Goal: Task Accomplishment & Management: Manage account settings

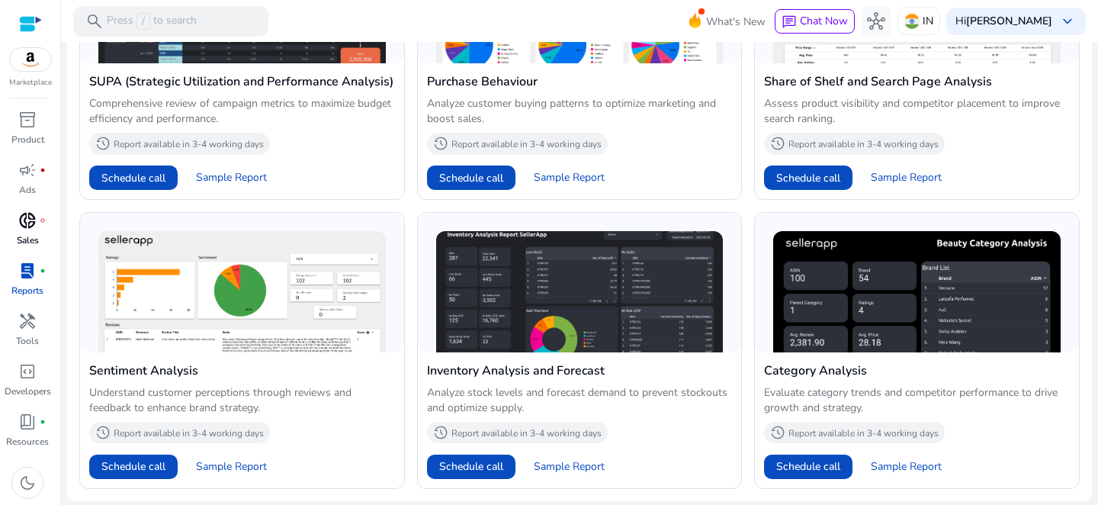
click at [24, 226] on span "donut_small" at bounding box center [27, 220] width 18 height 18
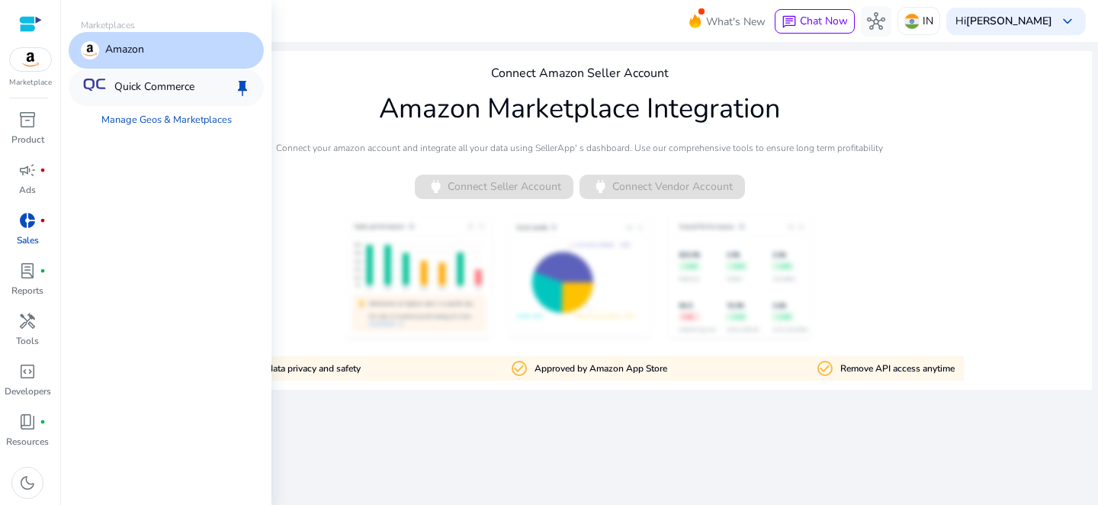
click at [154, 89] on p "Quick Commerce" at bounding box center [154, 88] width 80 height 18
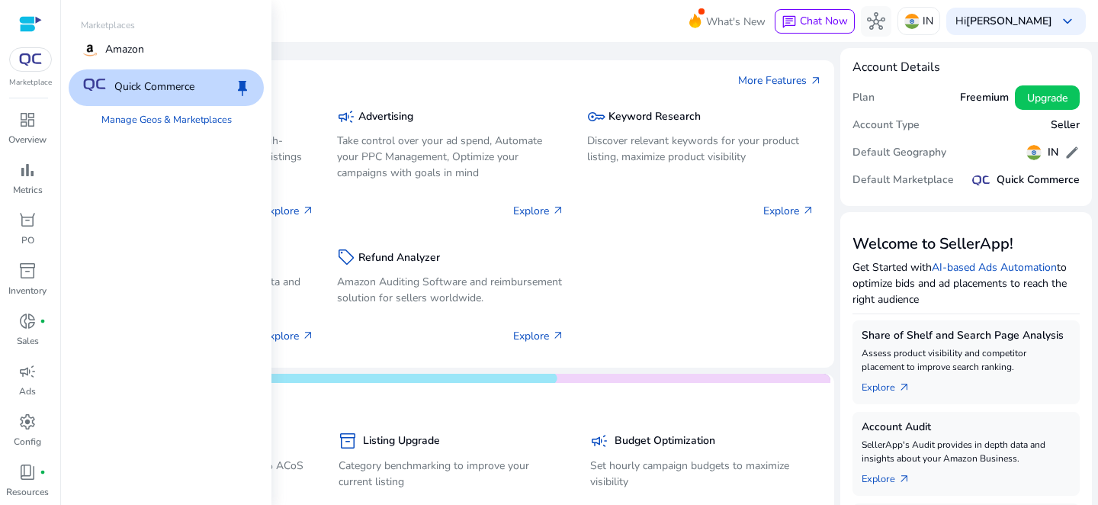
click at [36, 62] on img at bounding box center [30, 59] width 27 height 12
click at [130, 53] on p "Amazon" at bounding box center [124, 50] width 39 height 18
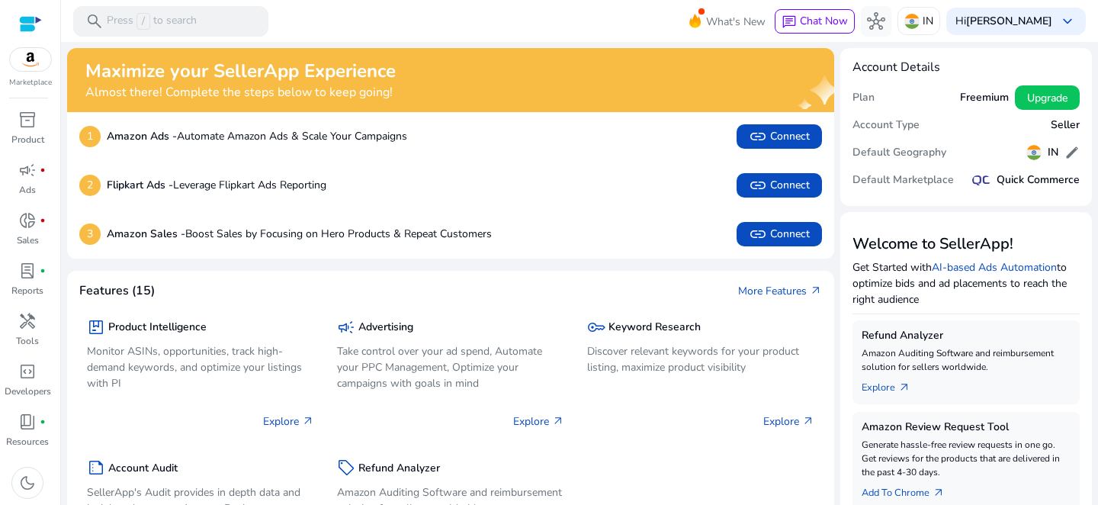
click at [37, 52] on img at bounding box center [30, 59] width 41 height 23
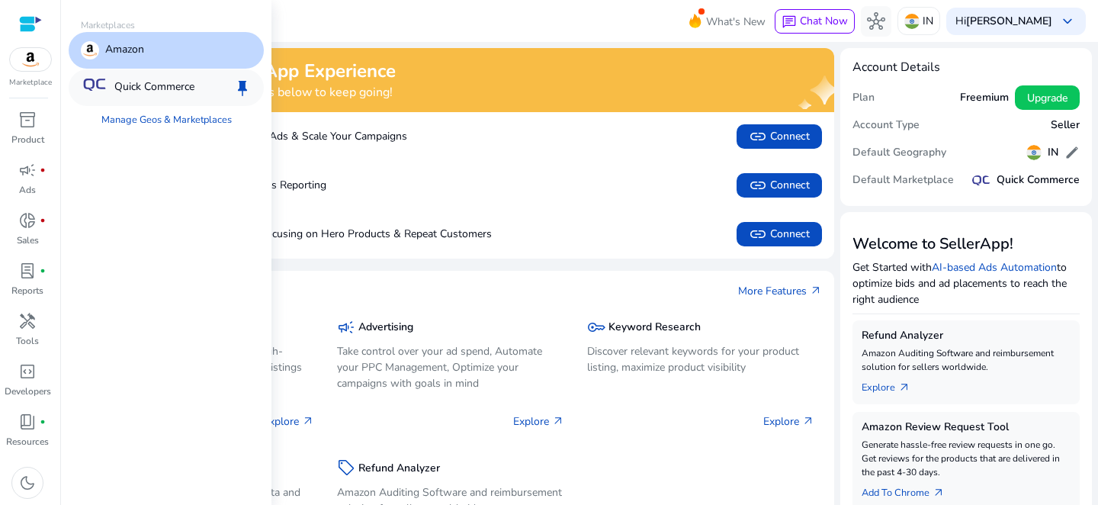
click at [146, 89] on p "Quick Commerce" at bounding box center [154, 88] width 80 height 18
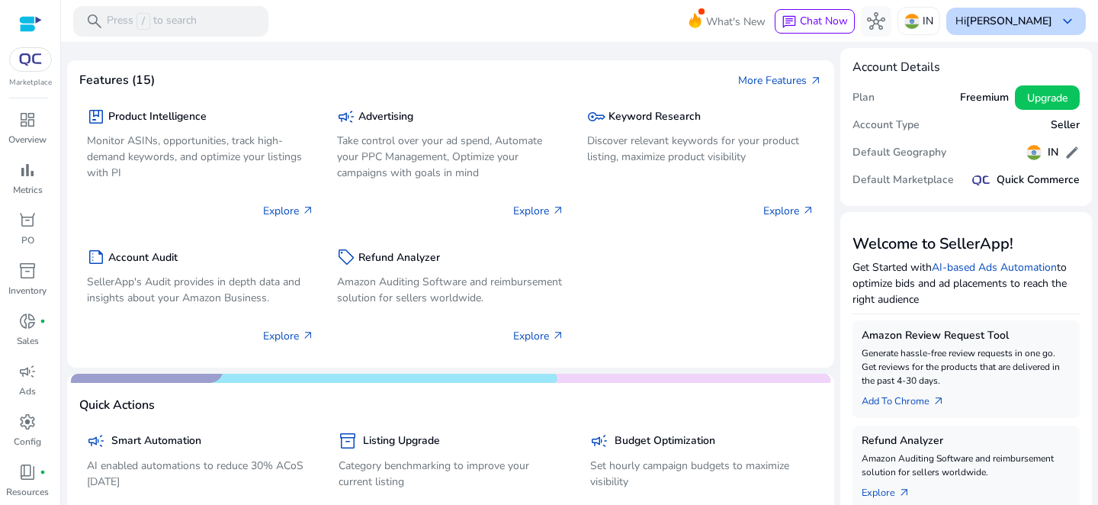
click at [1019, 14] on b "[PERSON_NAME]" at bounding box center [1009, 21] width 86 height 14
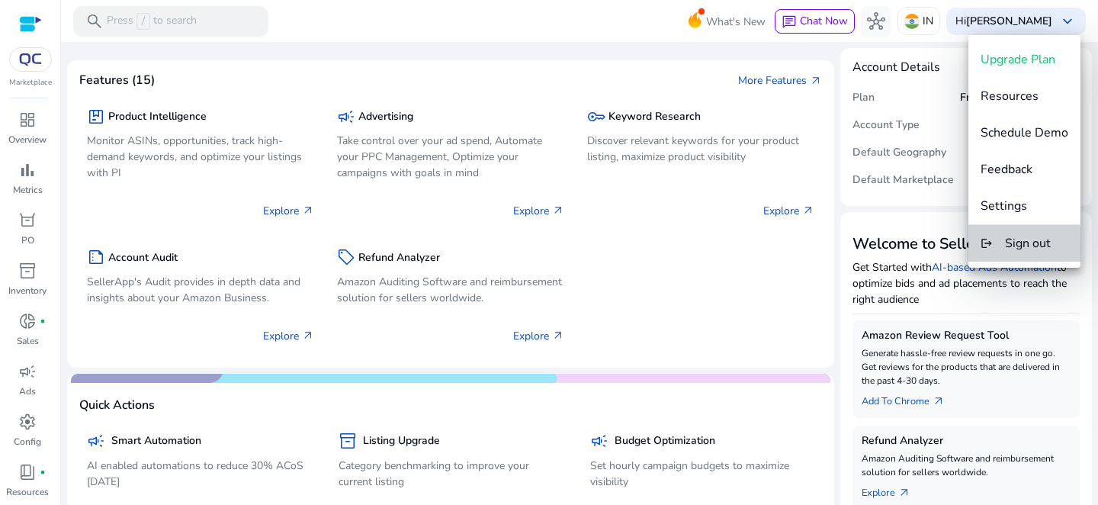
click at [1016, 248] on span "Sign out" at bounding box center [1028, 243] width 46 height 17
